Goal: Transaction & Acquisition: Book appointment/travel/reservation

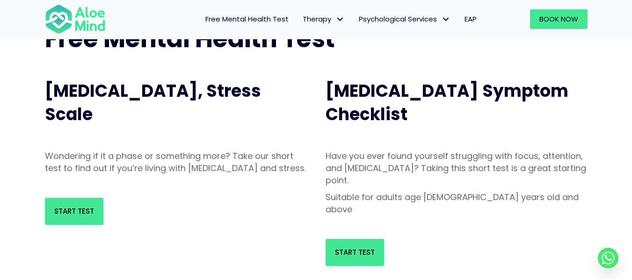
scroll to position [94, 0]
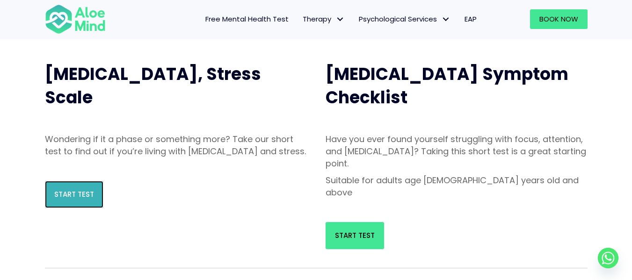
click at [66, 199] on span "Start Test" at bounding box center [74, 194] width 40 height 10
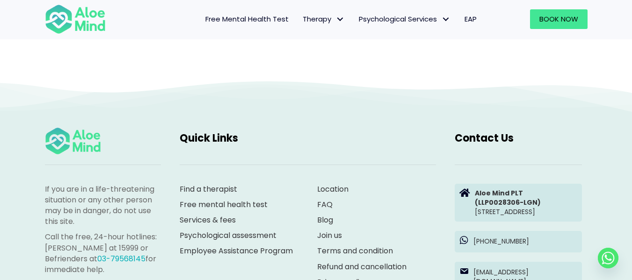
scroll to position [4350, 0]
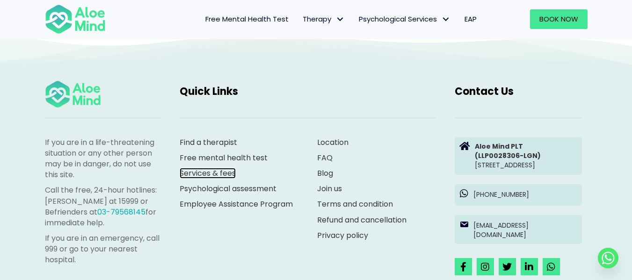
click at [201, 174] on link "Services & fees" at bounding box center [208, 173] width 56 height 11
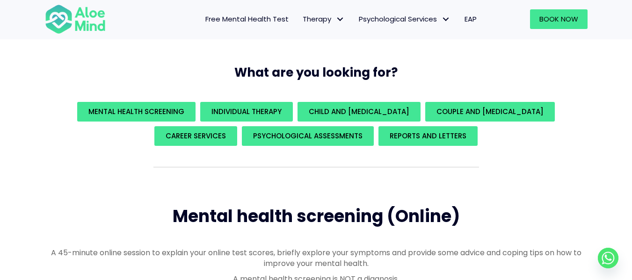
scroll to position [140, 0]
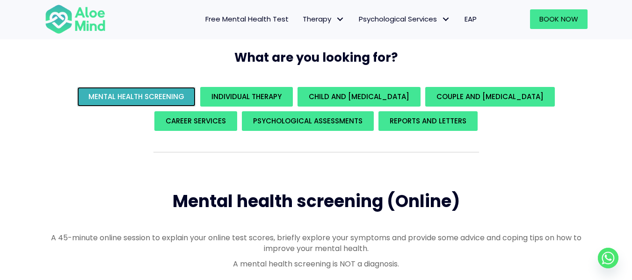
click at [128, 95] on span "Mental Health Screening" at bounding box center [136, 97] width 96 height 10
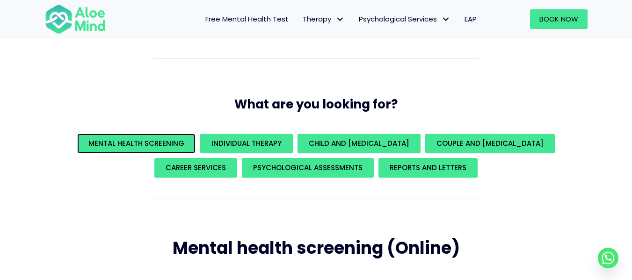
scroll to position [140, 0]
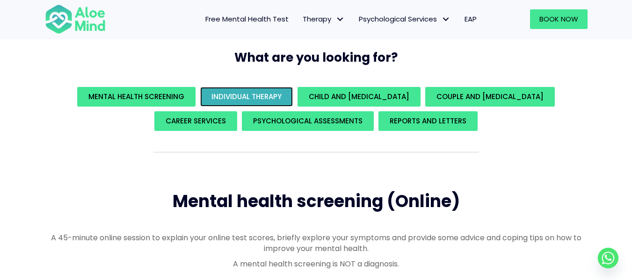
click at [244, 90] on link "Individual Therapy" at bounding box center [246, 97] width 93 height 20
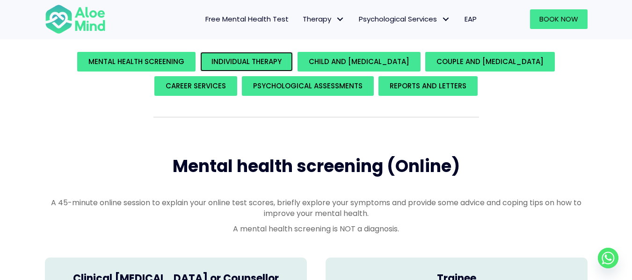
scroll to position [172, 0]
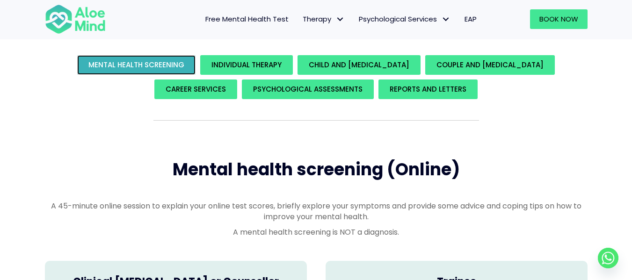
click at [143, 69] on span "Mental Health Screening" at bounding box center [136, 65] width 96 height 10
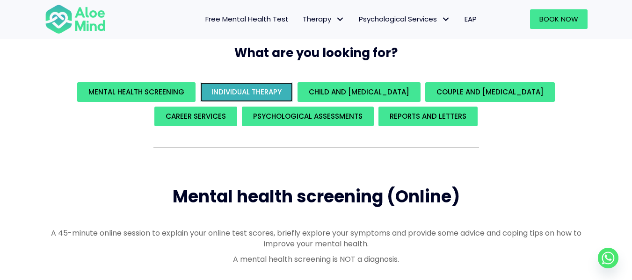
click at [255, 85] on link "Individual Therapy" at bounding box center [246, 92] width 93 height 20
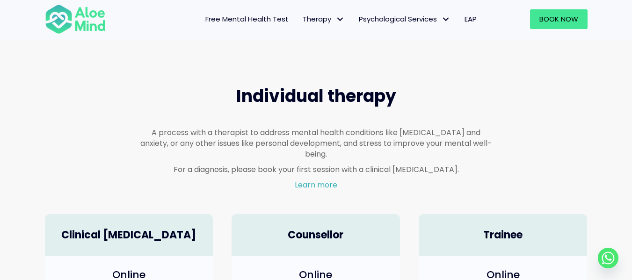
scroll to position [546, 0]
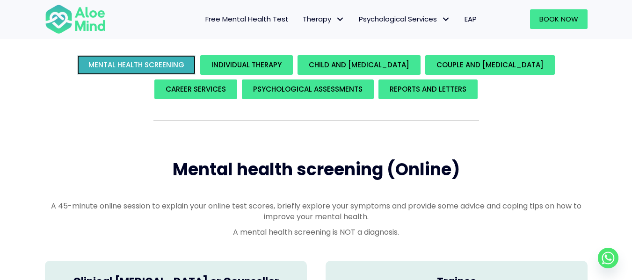
click at [167, 68] on span "Mental Health Screening" at bounding box center [136, 65] width 96 height 10
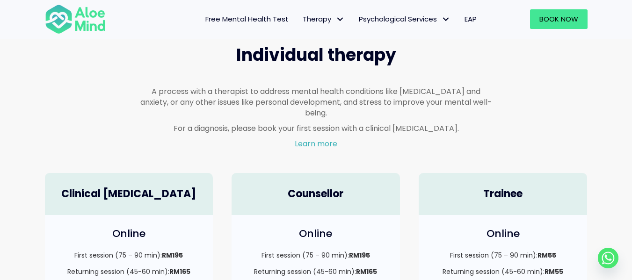
scroll to position [555, 0]
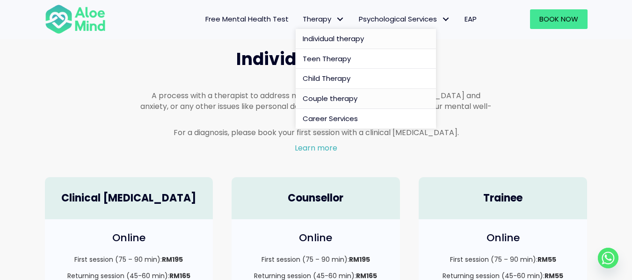
click at [333, 43] on span "Individual therapy" at bounding box center [333, 39] width 61 height 10
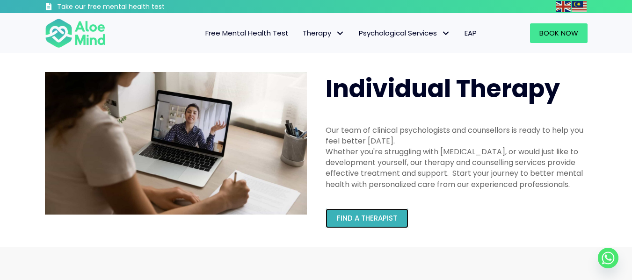
click at [379, 217] on span "Find a therapist" at bounding box center [367, 218] width 60 height 10
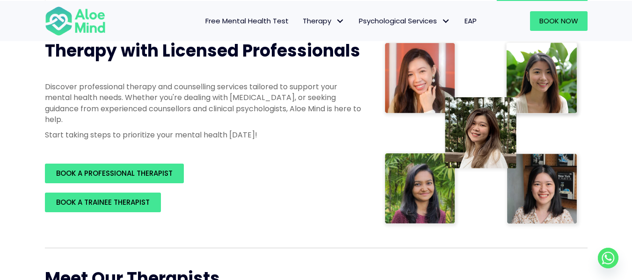
scroll to position [140, 0]
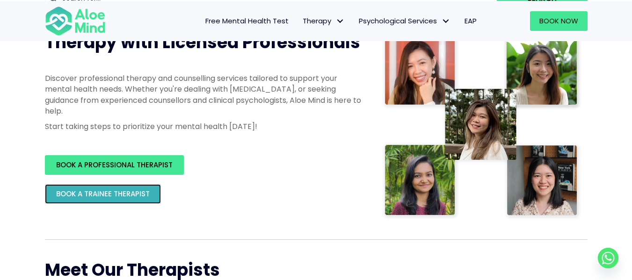
click at [122, 195] on span "BOOK A TRAINEE THERAPIST" at bounding box center [103, 194] width 94 height 10
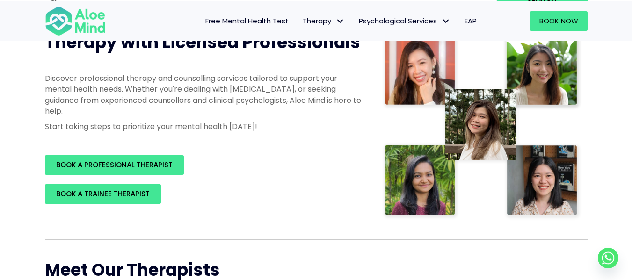
click at [271, 21] on span "Free Mental Health Test" at bounding box center [246, 21] width 83 height 10
